Goal: Obtain resource: Download file/media

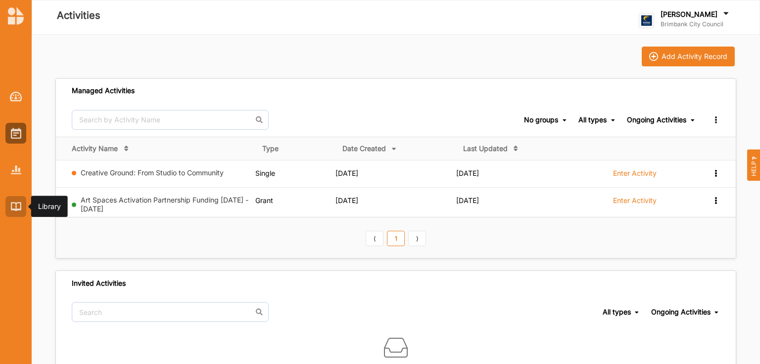
click at [16, 200] on div at bounding box center [15, 206] width 21 height 21
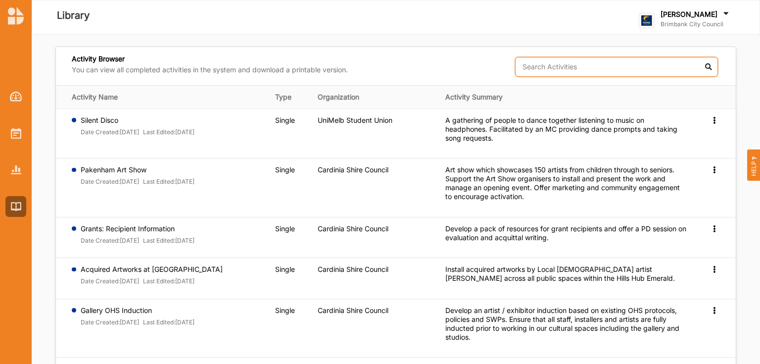
click at [564, 67] on input "text" at bounding box center [616, 67] width 203 height 20
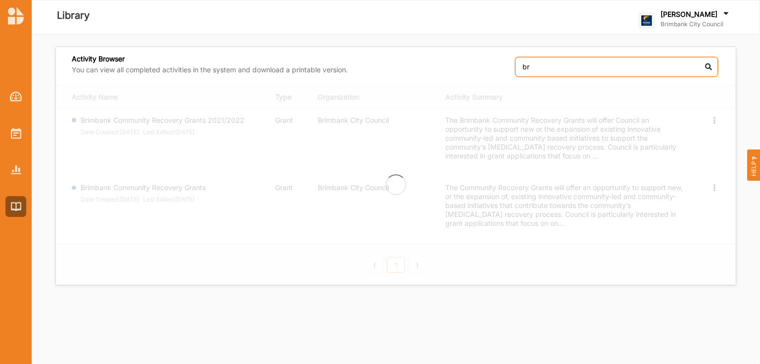
type input "b"
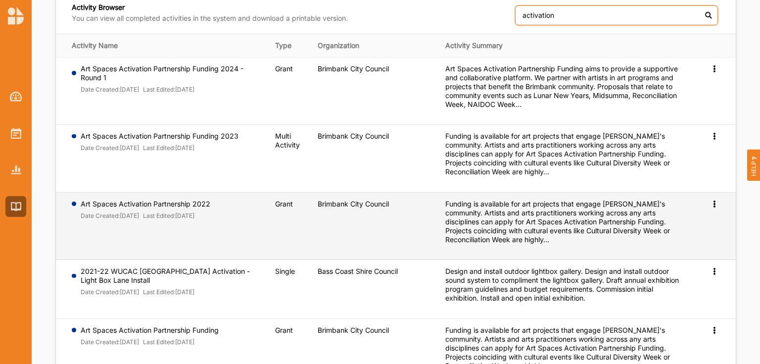
scroll to position [3, 0]
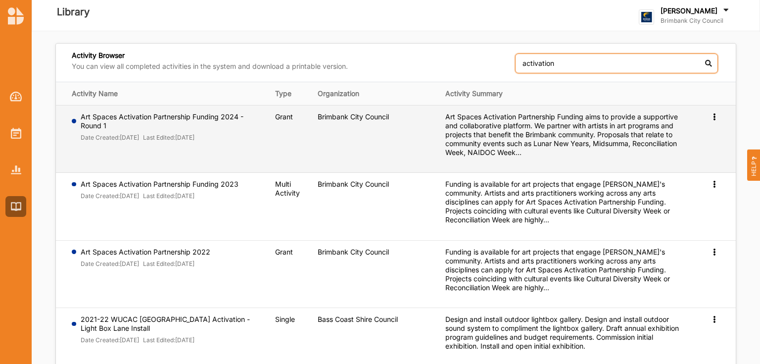
type input "activation"
click at [715, 112] on icon at bounding box center [714, 115] width 8 height 7
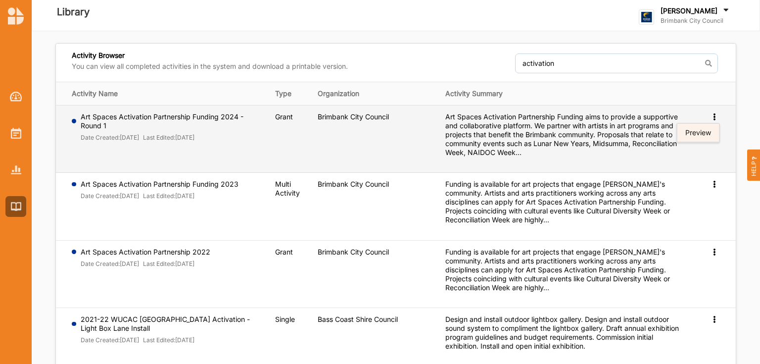
click at [706, 137] on link "Preview" at bounding box center [698, 132] width 43 height 19
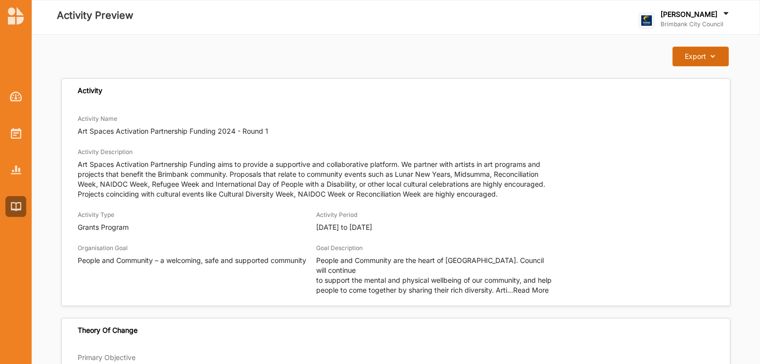
click at [690, 53] on div "Export" at bounding box center [695, 56] width 21 height 9
click at [687, 77] on label "Download Report" at bounding box center [692, 76] width 56 height 7
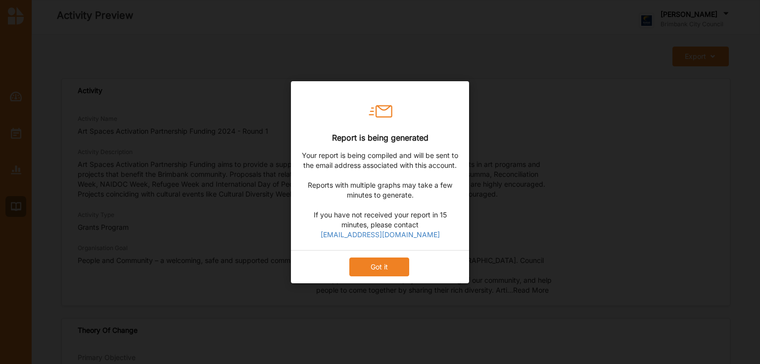
click at [388, 272] on button "Got it" at bounding box center [379, 266] width 60 height 19
